Goal: Transaction & Acquisition: Download file/media

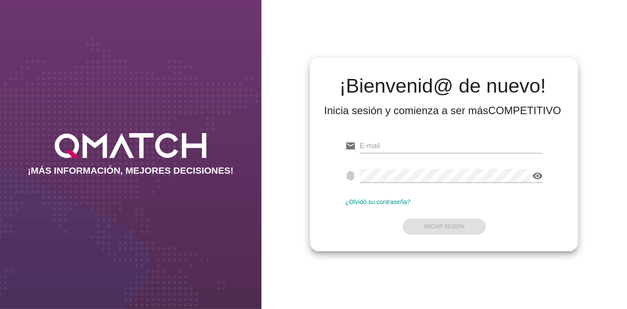
type input "[EMAIL_ADDRESS][PERSON_NAME][DOMAIN_NAME]"
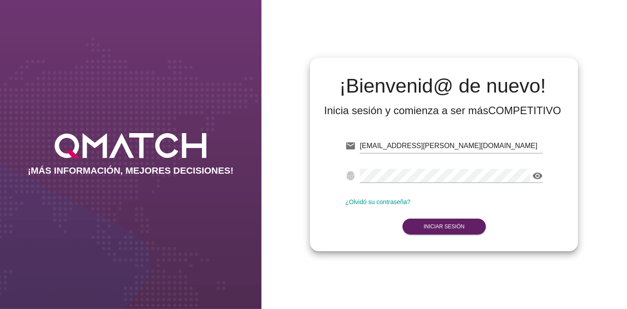
click at [469, 227] on form "email [EMAIL_ADDRESS][PERSON_NAME][DOMAIN_NAME] Correo no válido fingerprint vi…" at bounding box center [444, 186] width 198 height 104
click at [460, 226] on strong "Iniciar Sesión" at bounding box center [444, 227] width 41 height 6
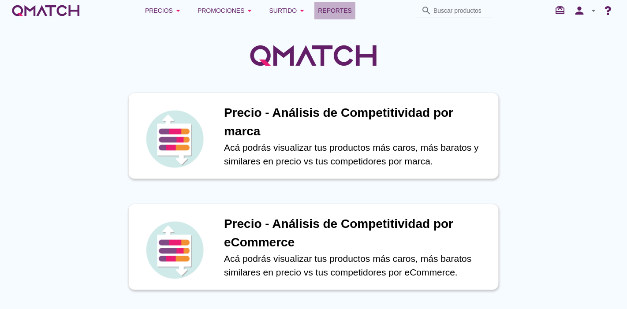
click at [325, 7] on span "Reportes" at bounding box center [335, 10] width 34 height 11
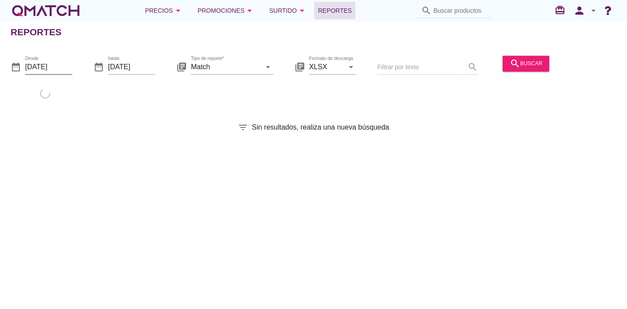
click at [48, 67] on input "[DATE]" at bounding box center [48, 67] width 47 height 14
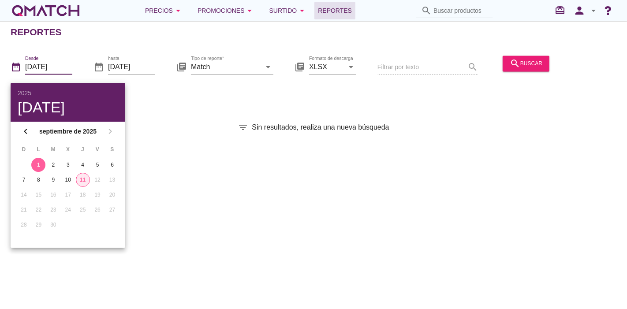
click at [80, 185] on button "11" at bounding box center [83, 180] width 14 height 14
type input "[DATE]"
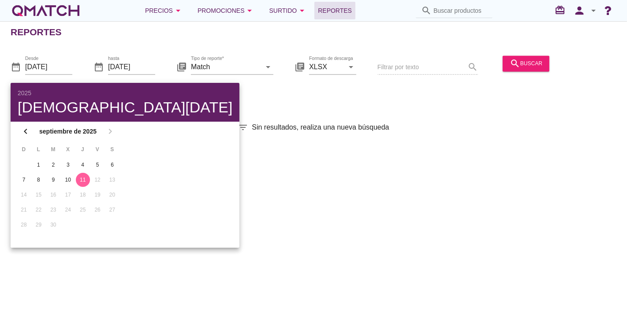
click at [296, 192] on div "Reportes date_range Desde [DATE] date_range hasta [DATE] library_books Tipo de …" at bounding box center [313, 165] width 627 height 288
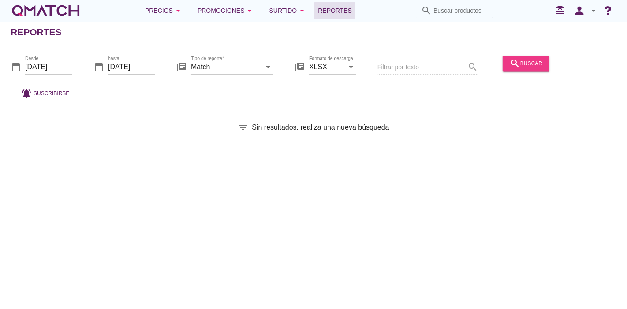
click at [525, 71] on div "search buscar" at bounding box center [526, 68] width 54 height 30
click at [525, 71] on button "search buscar" at bounding box center [526, 64] width 47 height 16
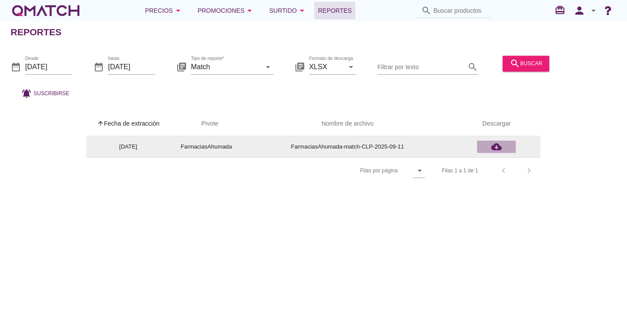
click at [503, 146] on div "cloud_download" at bounding box center [497, 147] width 32 height 11
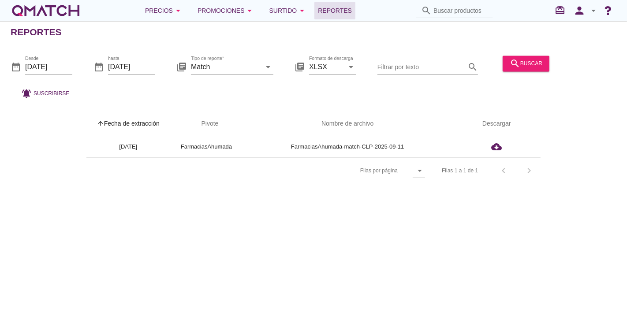
click at [508, 22] on div "Reportes" at bounding box center [319, 32] width 617 height 21
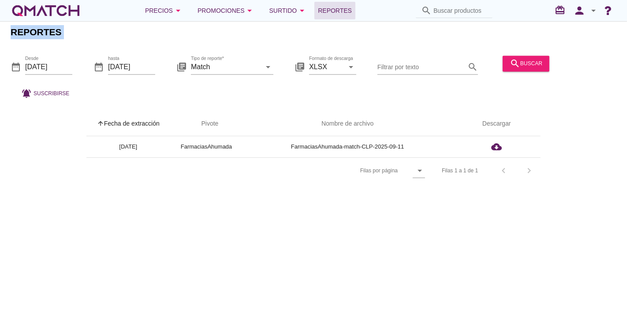
click at [508, 22] on div "Reportes" at bounding box center [319, 32] width 617 height 21
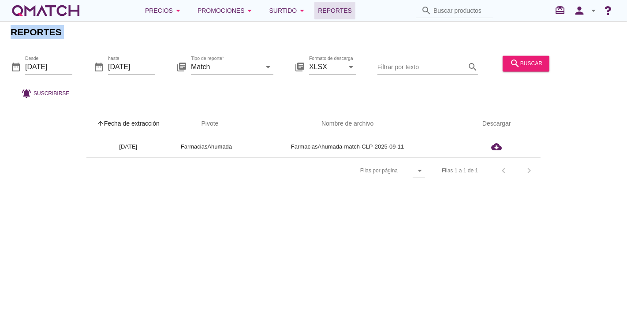
click at [508, 22] on div "Reportes" at bounding box center [319, 32] width 617 height 21
drag, startPoint x: 508, startPoint y: 22, endPoint x: 474, endPoint y: -1, distance: 41.0
click at [474, 0] on html "5 10 25 All 2025 [DATE] chevron_left [DATE] chevron_right D L M X J V S 1 2 3 4…" at bounding box center [313, 154] width 627 height 309
